Goal: Task Accomplishment & Management: Use online tool/utility

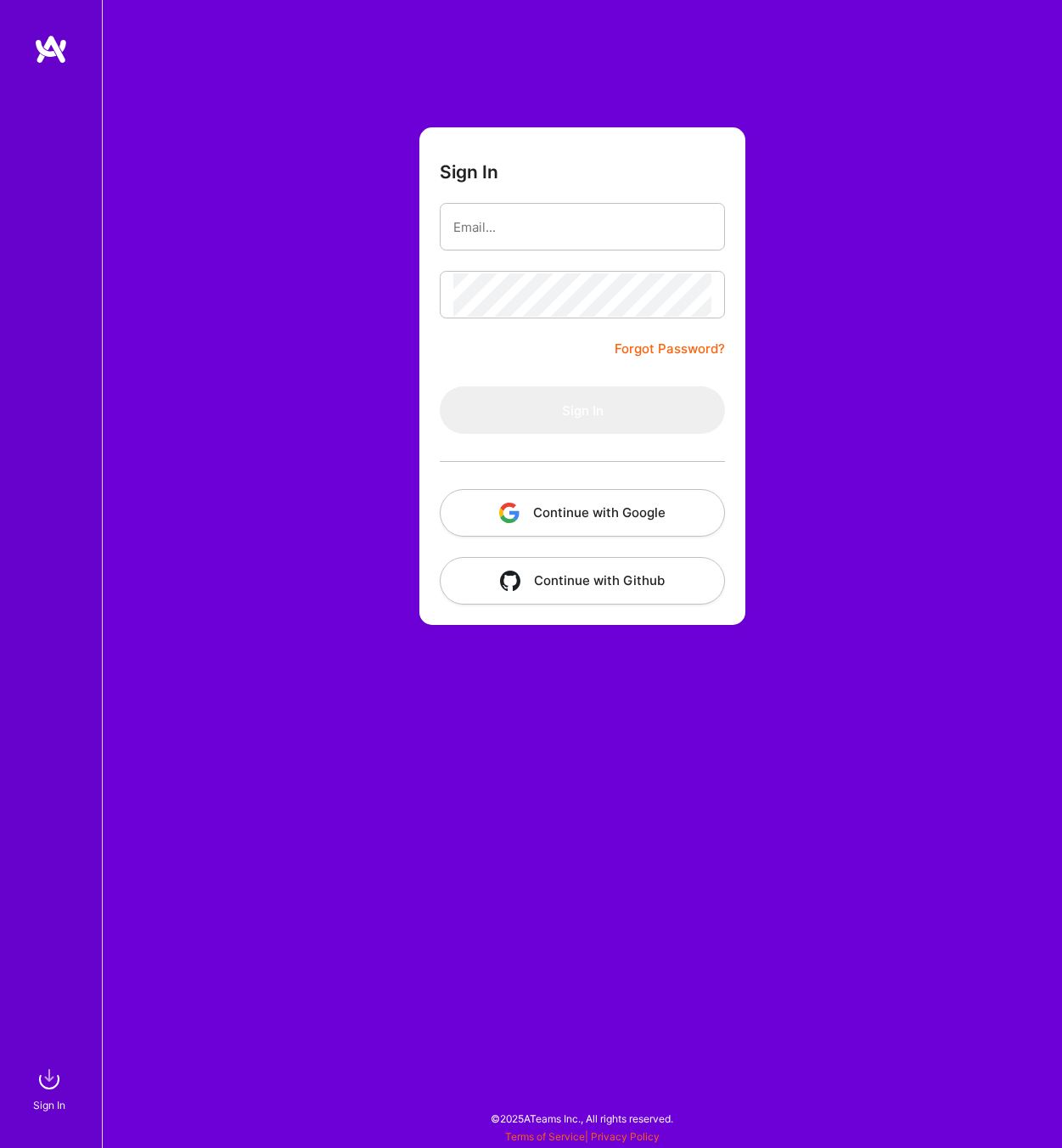
click at [531, 521] on button "Continue with Google" at bounding box center [583, 513] width 286 height 48
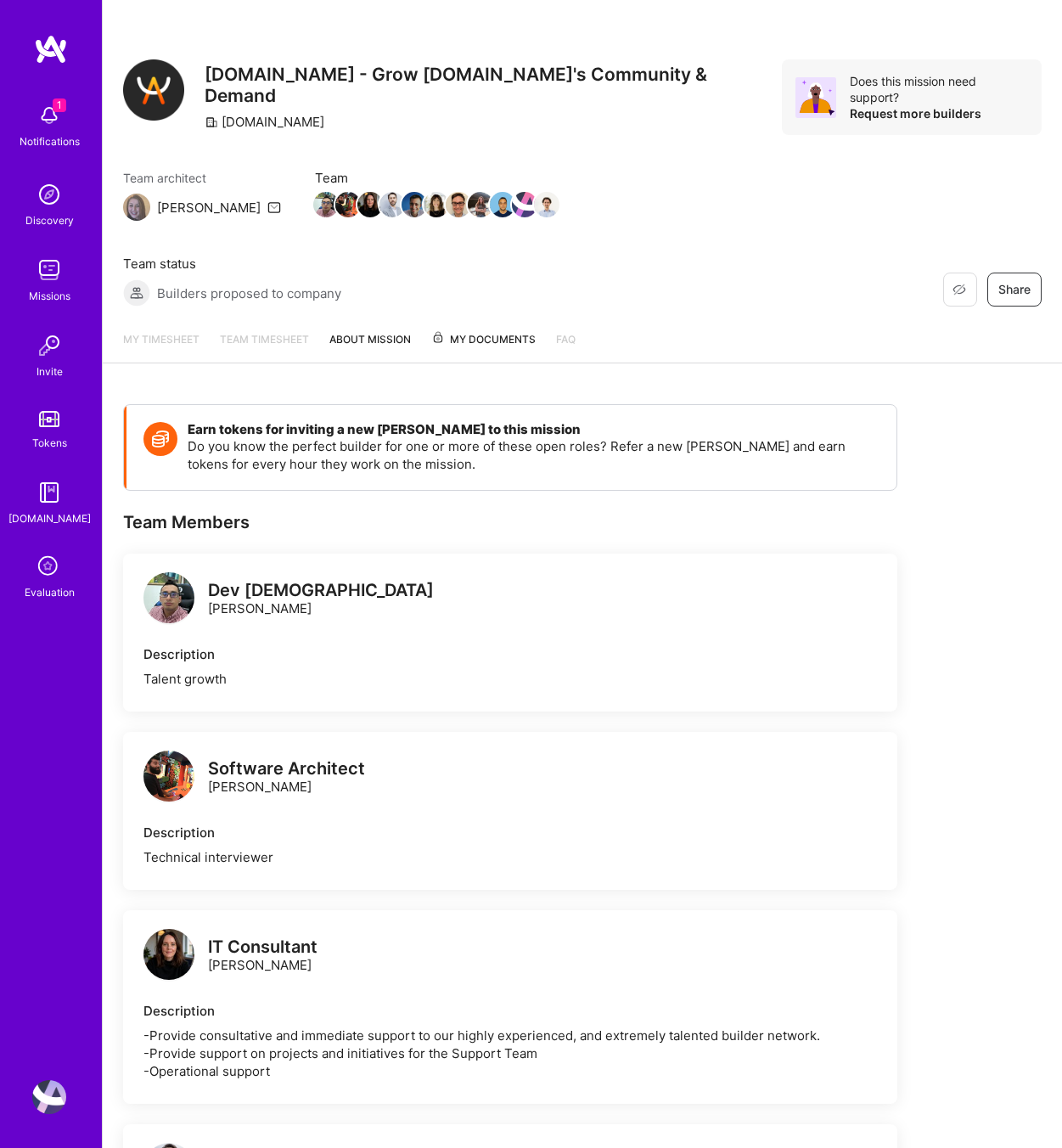
click at [49, 559] on icon at bounding box center [49, 567] width 32 height 32
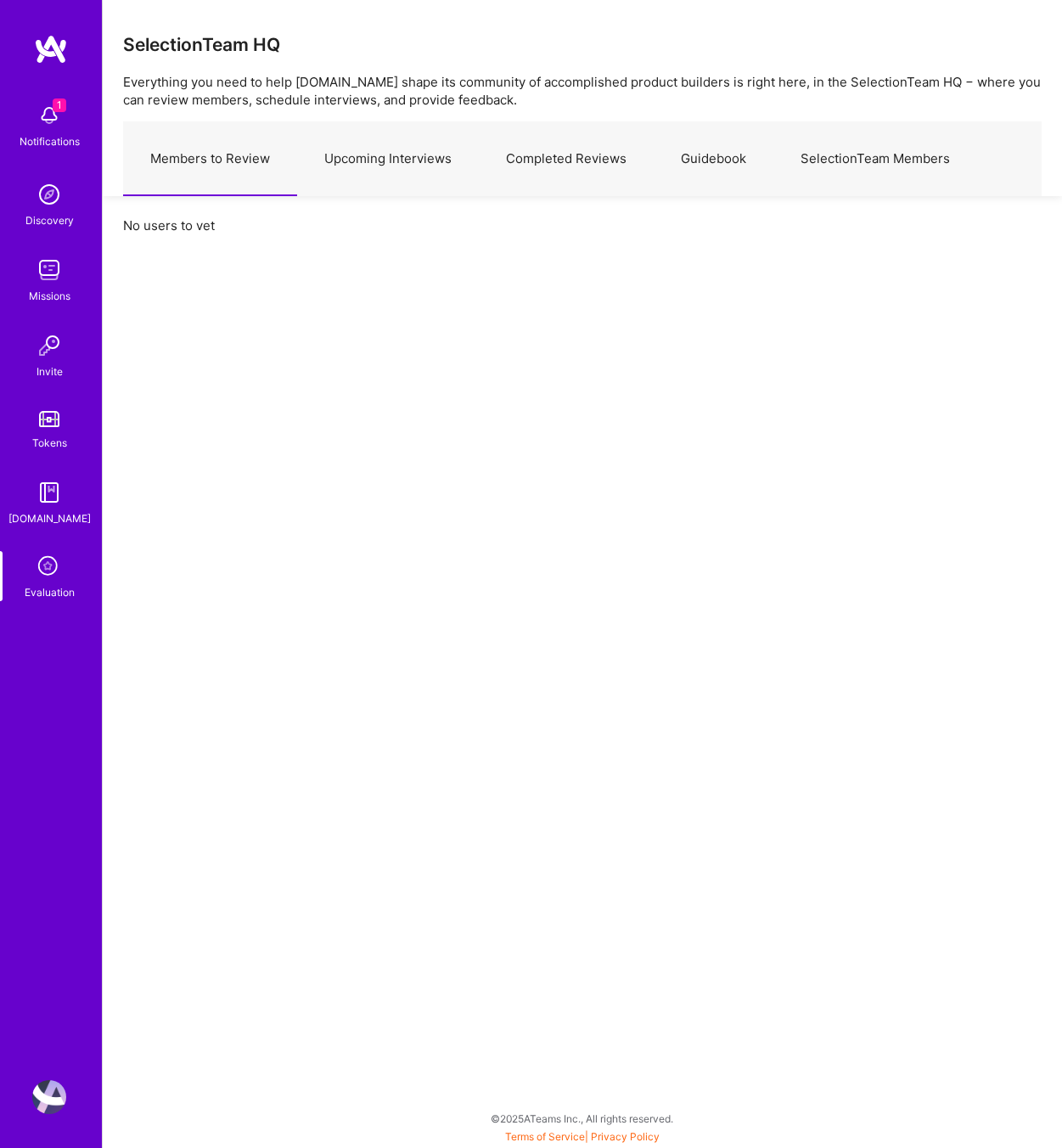
click at [399, 152] on link "Upcoming Interviews" at bounding box center [388, 159] width 182 height 74
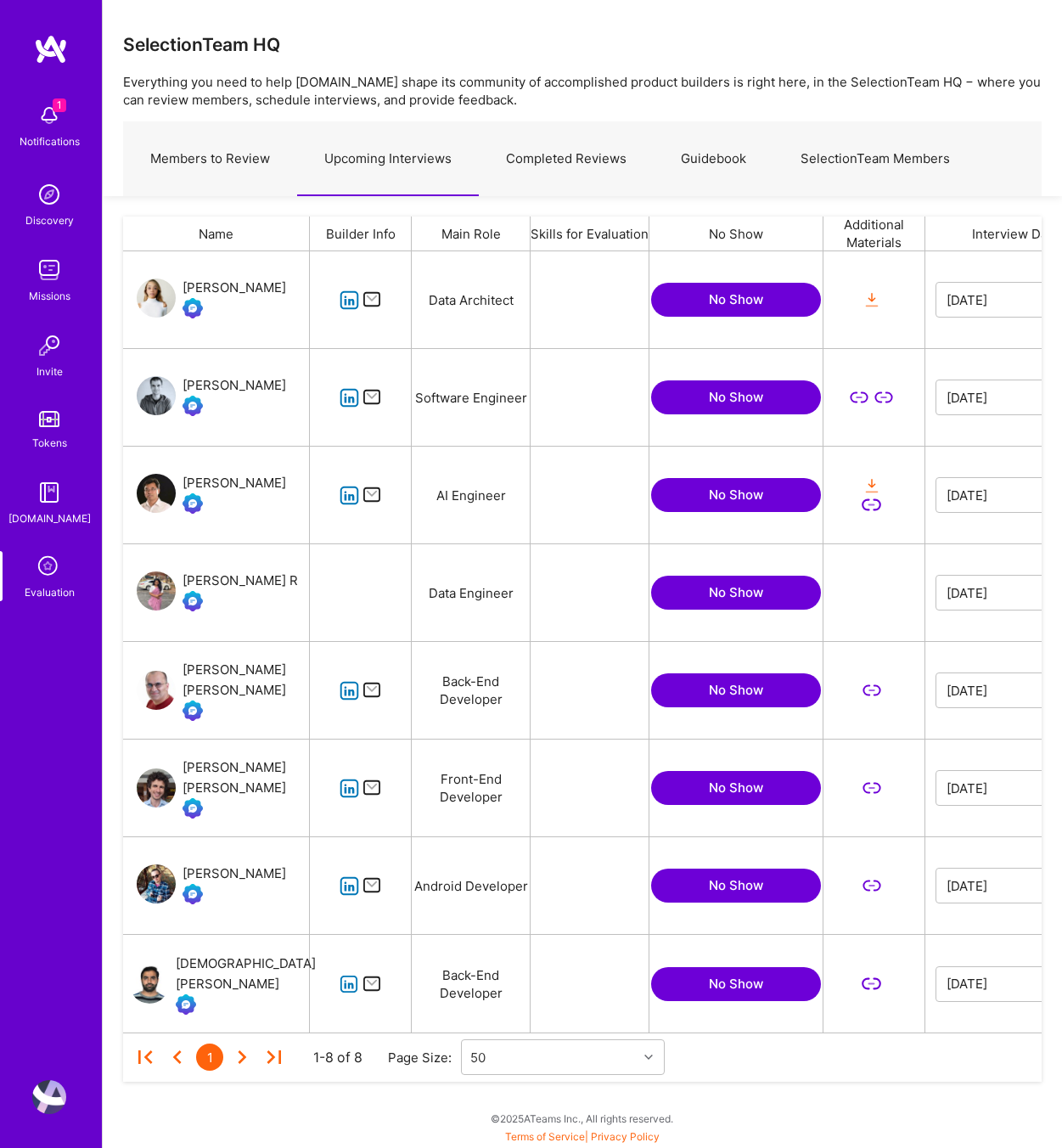
scroll to position [781, 918]
